Goal: Transaction & Acquisition: Book appointment/travel/reservation

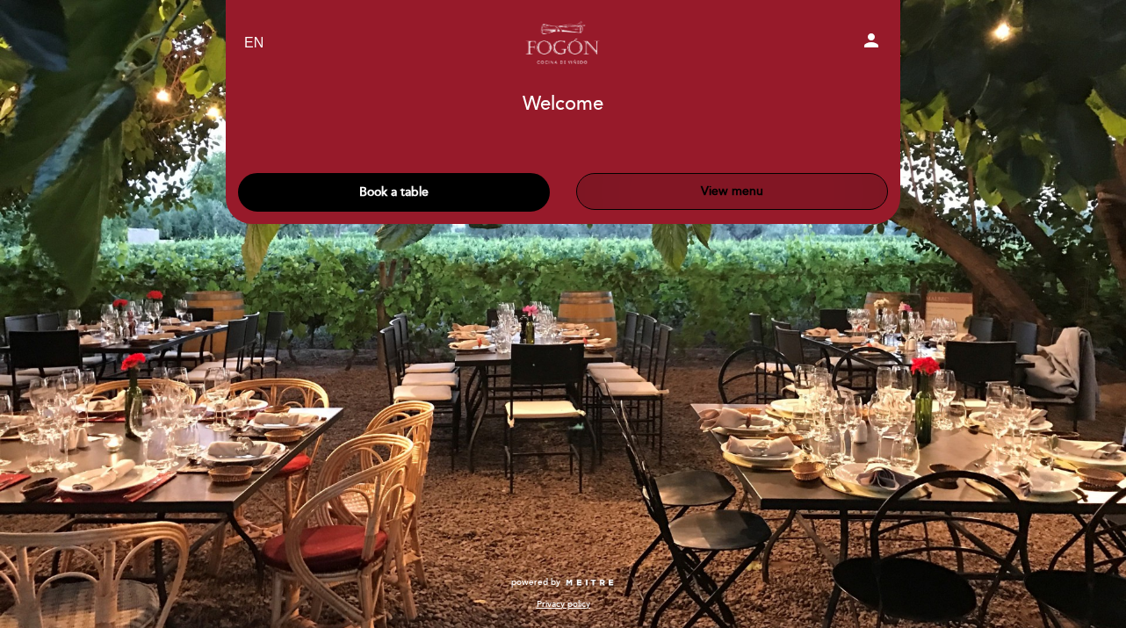
click at [679, 194] on button "View menu" at bounding box center [732, 191] width 312 height 37
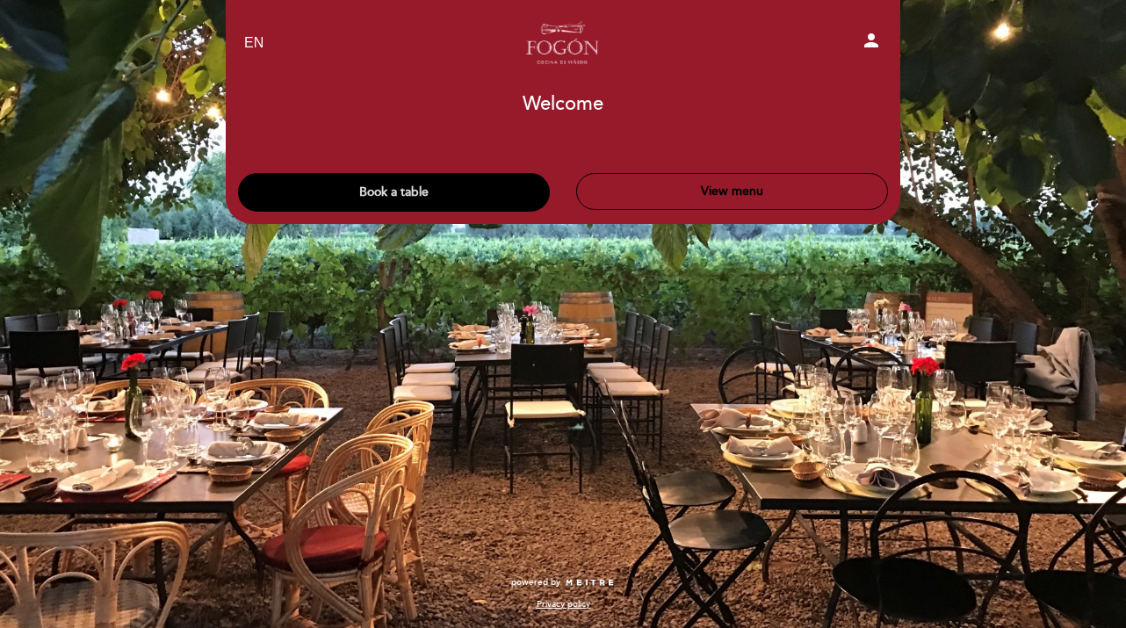
click at [412, 201] on button "Book a table" at bounding box center [394, 192] width 312 height 39
click at [429, 194] on button "Book a table" at bounding box center [394, 192] width 312 height 39
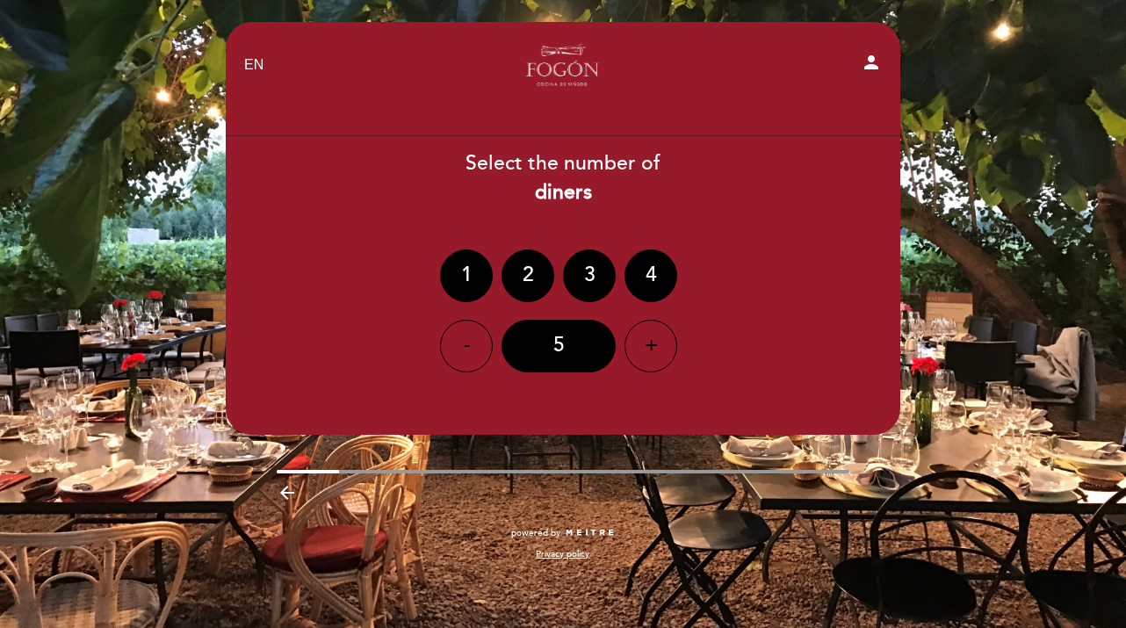
click at [648, 351] on div "+" at bounding box center [650, 346] width 53 height 53
click at [590, 343] on div "6" at bounding box center [559, 346] width 114 height 53
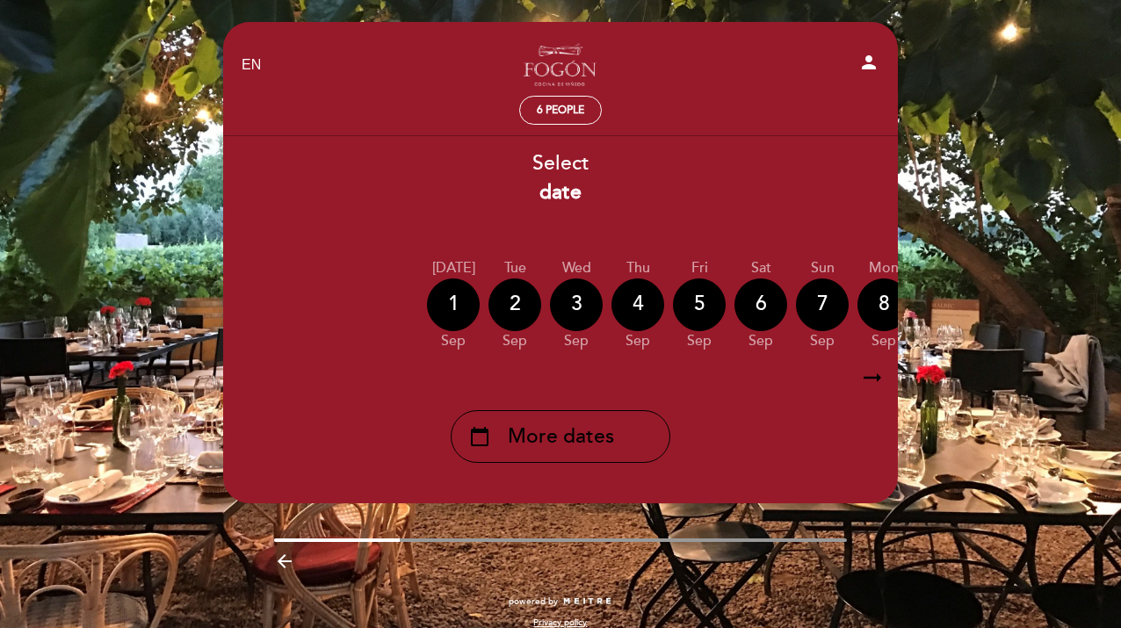
click at [630, 437] on div "calendar_today More dates" at bounding box center [561, 436] width 220 height 53
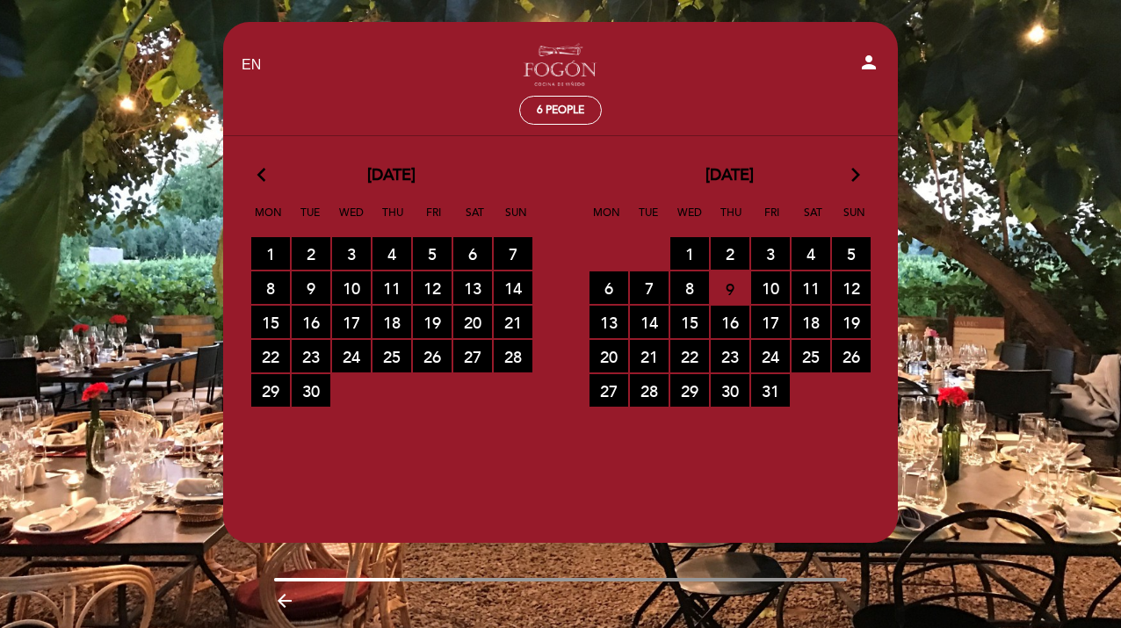
click at [771, 288] on span "10 RESERVATIONS AVAILABLE" at bounding box center [770, 287] width 39 height 32
click at [762, 324] on span "17 RESERVATIONS AVAILABLE" at bounding box center [770, 322] width 39 height 32
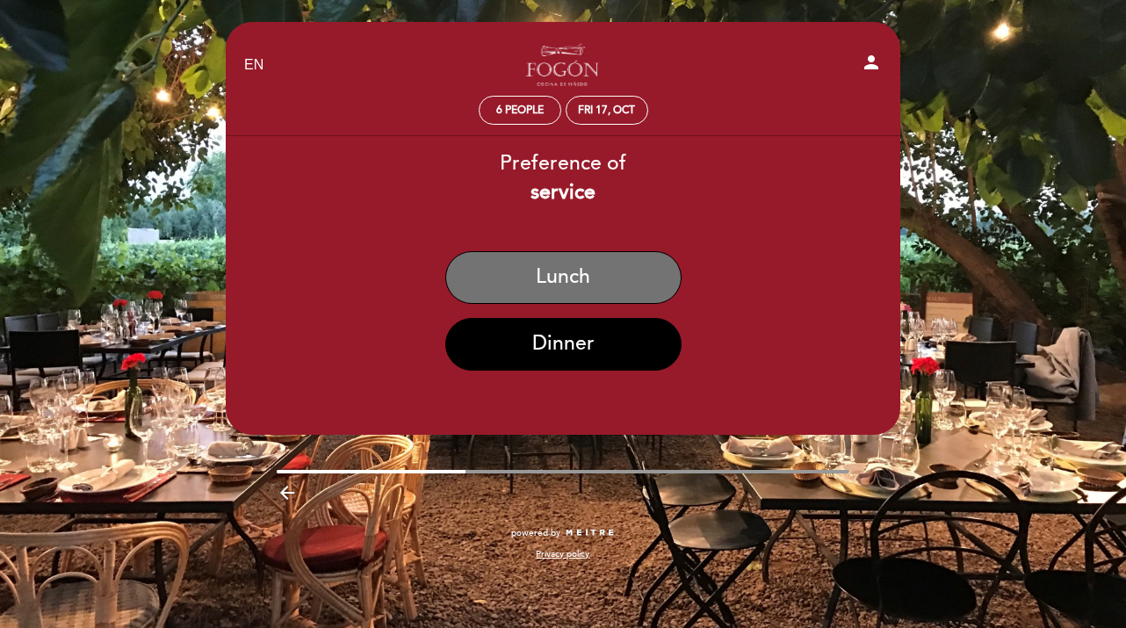
click at [556, 285] on button "Lunch" at bounding box center [563, 277] width 236 height 53
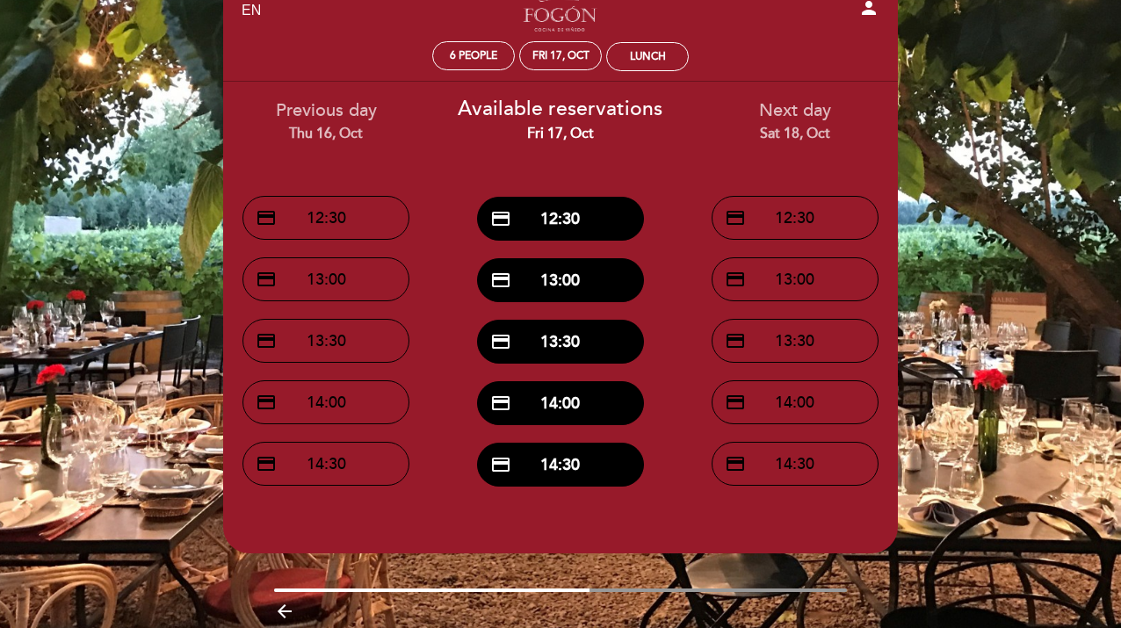
scroll to position [62, 0]
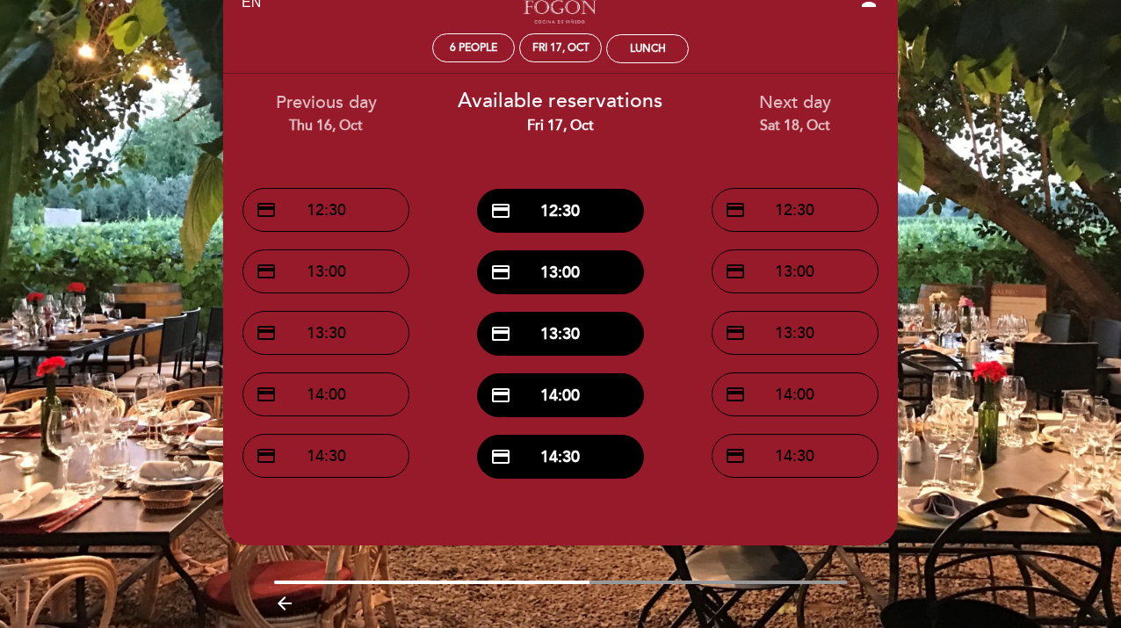
click at [596, 335] on button "credit_card 13:30" at bounding box center [560, 334] width 167 height 44
